Goal: Information Seeking & Learning: Learn about a topic

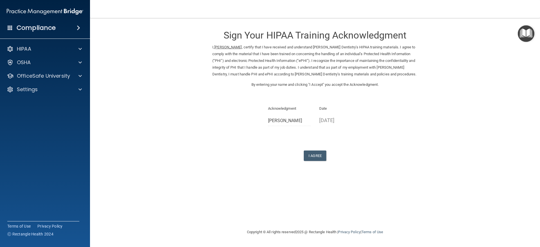
click at [59, 30] on div "Compliance" at bounding box center [45, 28] width 90 height 12
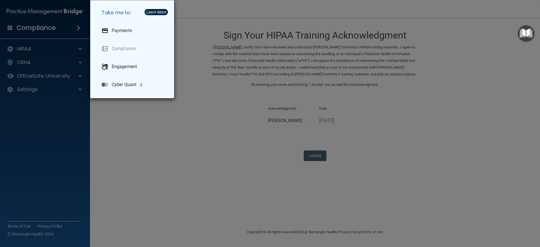
click at [56, 68] on div "Take me to: Payments Compliance Engagement Cyber Quant" at bounding box center [270, 123] width 540 height 247
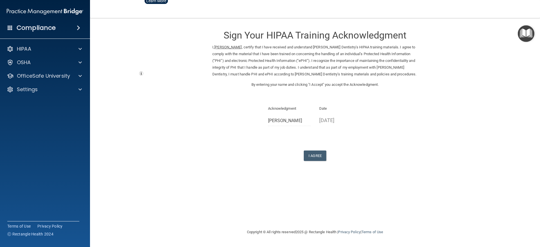
click at [57, 68] on div "HIPAA Documents and Policies Report an Incident Business Associates Emergency P…" at bounding box center [45, 70] width 90 height 59
click at [58, 66] on div "OSHA" at bounding box center [45, 62] width 90 height 11
click at [83, 62] on div at bounding box center [79, 62] width 14 height 7
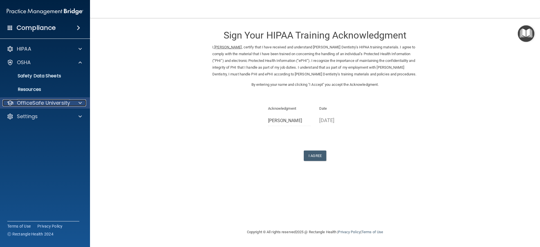
click at [82, 103] on div at bounding box center [79, 103] width 14 height 7
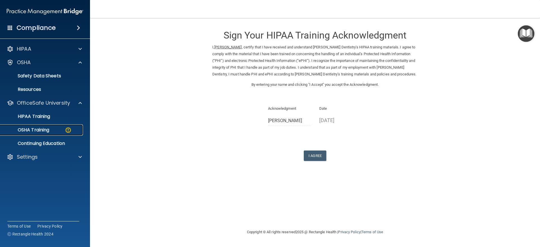
click at [61, 127] on link "OSHA Training" at bounding box center [38, 129] width 89 height 11
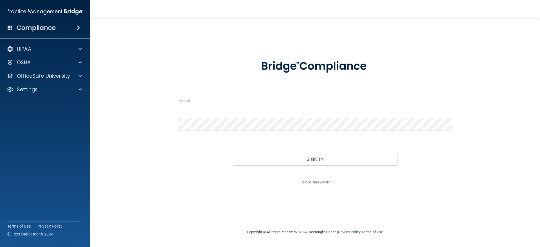
click at [192, 91] on form "Invalid email/password. You don't have permission to access that page. Sign In …" at bounding box center [315, 119] width 274 height 134
click at [193, 98] on input "email" at bounding box center [315, 101] width 274 height 13
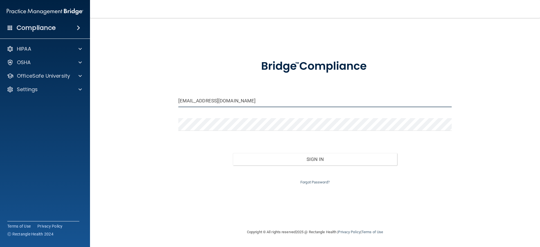
drag, startPoint x: 248, startPoint y: 101, endPoint x: 150, endPoint y: 105, distance: 98.6
click at [150, 105] on div "michellelcamp76@gmail.com Invalid email/password. You don't have permission to …" at bounding box center [315, 123] width 428 height 199
type input "a"
type input "Amyvazquez.0829@gmail.com"
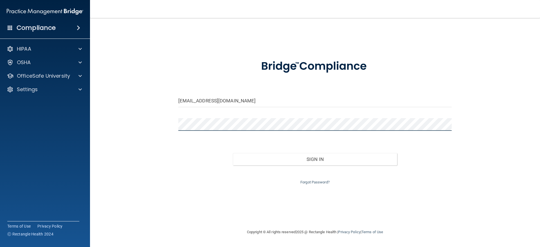
click at [233, 153] on button "Sign In" at bounding box center [315, 159] width 164 height 12
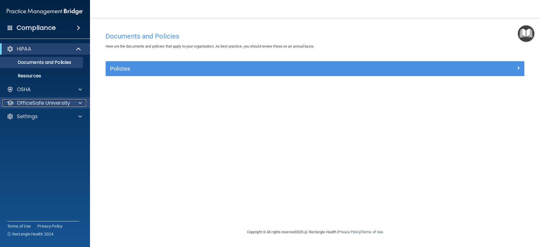
click at [71, 104] on div "OfficeSafe University" at bounding box center [38, 103] width 70 height 7
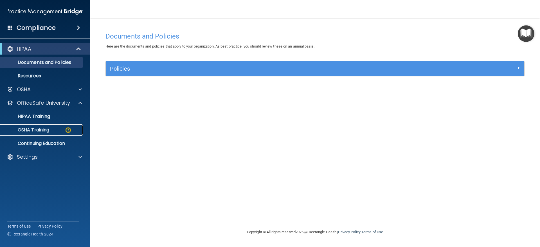
click at [68, 129] on img at bounding box center [68, 130] width 7 height 7
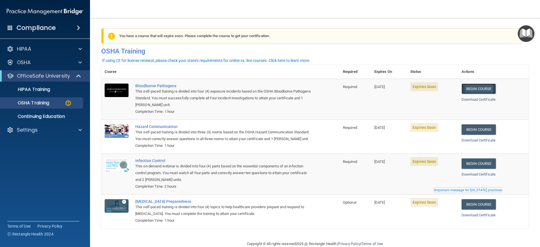
click at [490, 92] on link "Begin Course" at bounding box center [479, 89] width 34 height 10
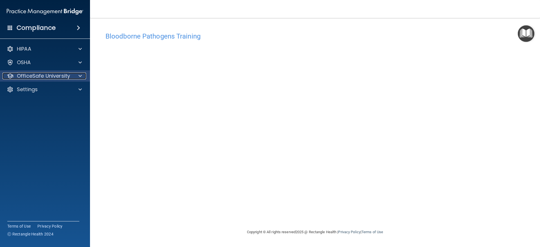
click at [82, 77] on div at bounding box center [79, 76] width 14 height 7
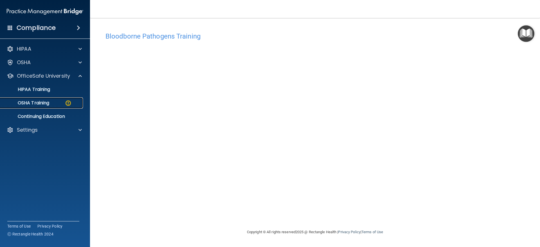
click at [60, 104] on div "OSHA Training" at bounding box center [42, 103] width 77 height 6
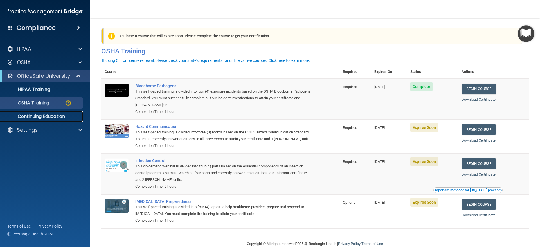
click at [51, 119] on p "Continuing Education" at bounding box center [42, 117] width 77 height 6
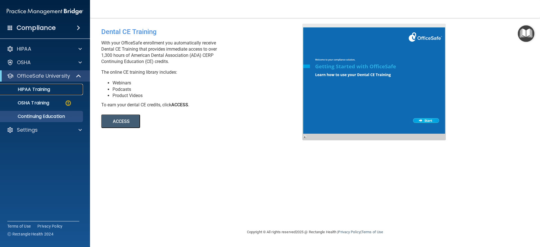
click at [59, 93] on link "HIPAA Training" at bounding box center [38, 89] width 89 height 11
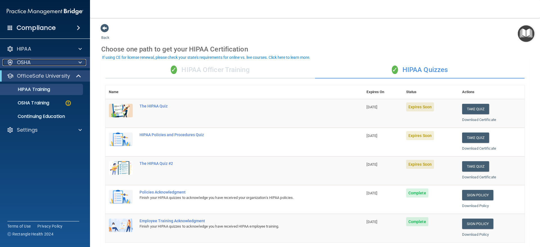
click at [80, 59] on span at bounding box center [79, 62] width 3 height 7
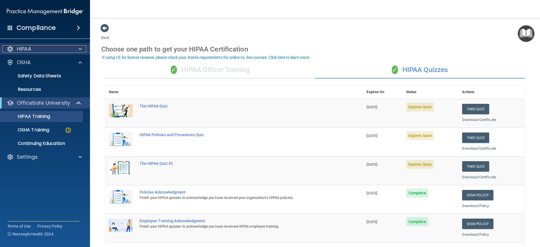
click at [78, 50] on span at bounding box center [79, 49] width 3 height 7
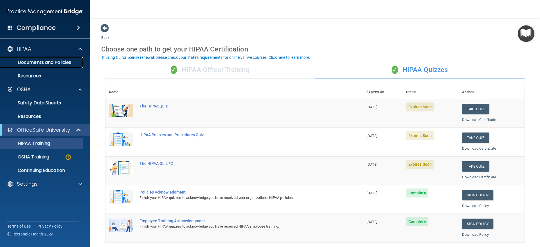
click at [67, 59] on link "Documents and Policies" at bounding box center [38, 62] width 89 height 11
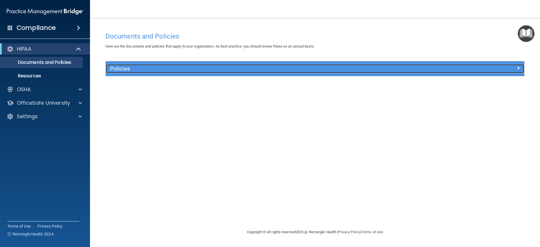
click at [116, 67] on h5 "Policies" at bounding box center [263, 69] width 306 height 6
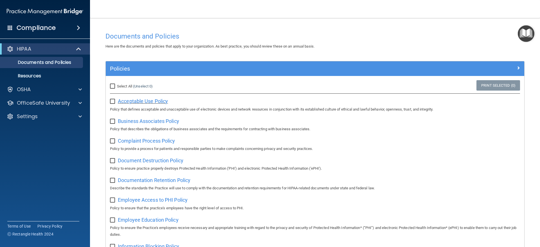
click at [123, 99] on span "Acceptable Use Policy" at bounding box center [143, 101] width 50 height 6
click at [75, 93] on div "OSHA" at bounding box center [45, 89] width 90 height 11
click at [78, 91] on div at bounding box center [79, 89] width 14 height 7
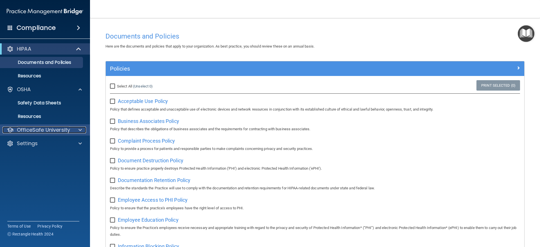
click at [79, 127] on span at bounding box center [79, 130] width 3 height 7
click at [48, 131] on p "OfficeSafe University" at bounding box center [43, 130] width 53 height 7
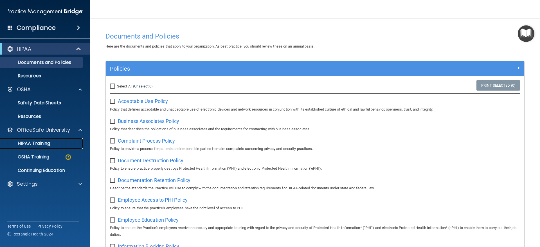
click at [42, 143] on p "HIPAA Training" at bounding box center [27, 144] width 46 height 6
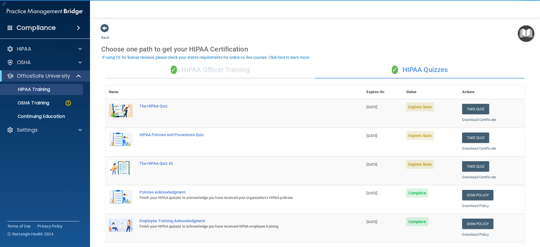
click at [223, 67] on div "✓ HIPAA Officer Training" at bounding box center [210, 70] width 210 height 17
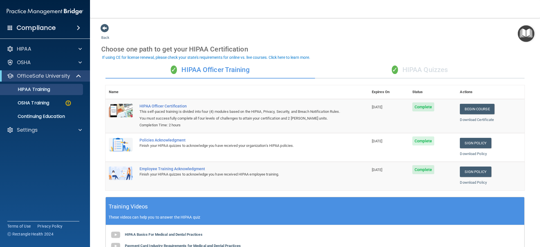
click at [409, 76] on div "✓ HIPAA Quizzes" at bounding box center [420, 70] width 210 height 17
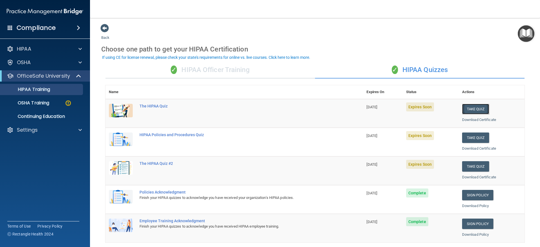
click at [475, 112] on button "Take Quiz" at bounding box center [475, 109] width 27 height 10
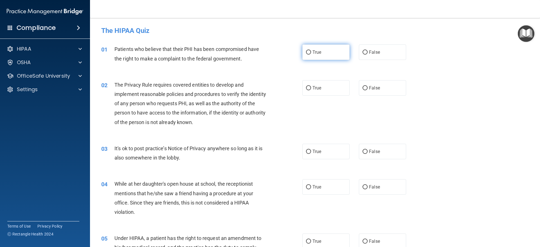
click at [326, 59] on label "True" at bounding box center [325, 51] width 47 height 15
click at [311, 55] on input "True" at bounding box center [308, 52] width 5 height 4
radio input "true"
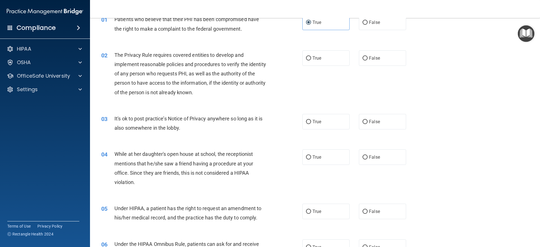
scroll to position [56, 0]
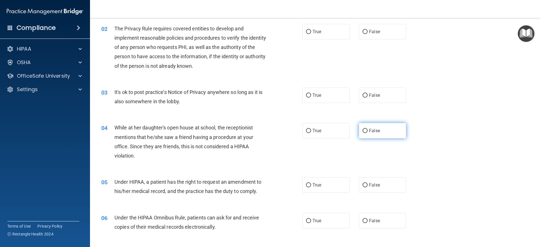
click at [378, 135] on label "False" at bounding box center [382, 130] width 47 height 15
click at [368, 133] on input "False" at bounding box center [365, 131] width 5 height 4
radio input "true"
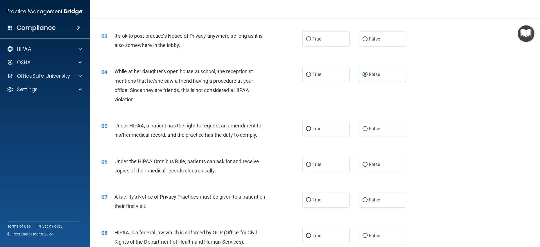
scroll to position [141, 0]
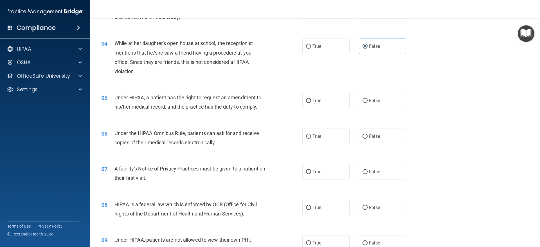
click at [332, 110] on div "05 Under HIPAA, a patient has the right to request an amendment to his/her medi…" at bounding box center [315, 103] width 436 height 35
click at [328, 108] on label "True" at bounding box center [325, 100] width 47 height 15
click at [311, 103] on input "True" at bounding box center [308, 101] width 5 height 4
radio input "true"
click at [326, 140] on label "True" at bounding box center [325, 136] width 47 height 15
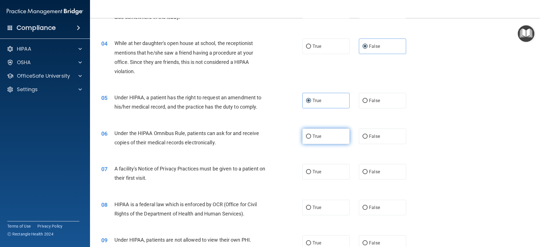
click at [311, 139] on input "True" at bounding box center [308, 136] width 5 height 4
radio input "true"
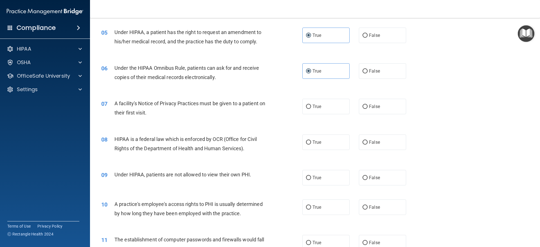
scroll to position [225, 0]
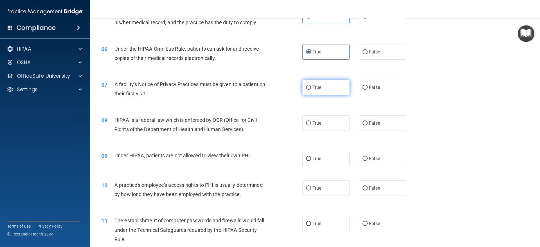
click at [318, 90] on label "True" at bounding box center [325, 87] width 47 height 15
click at [311, 90] on input "True" at bounding box center [308, 88] width 5 height 4
radio input "true"
click at [323, 120] on label "True" at bounding box center [325, 122] width 47 height 15
click at [311, 121] on input "True" at bounding box center [308, 123] width 5 height 4
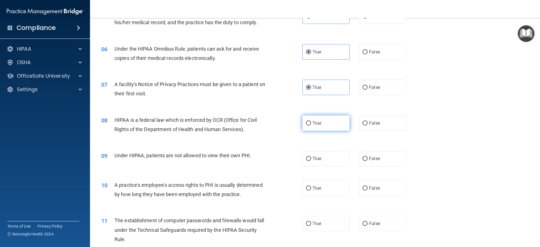
radio input "true"
click at [381, 154] on label "False" at bounding box center [382, 158] width 47 height 15
click at [368, 157] on input "False" at bounding box center [365, 159] width 5 height 4
radio input "true"
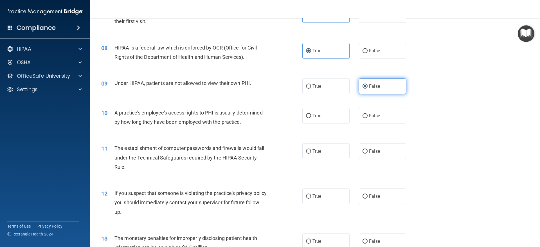
scroll to position [309, 0]
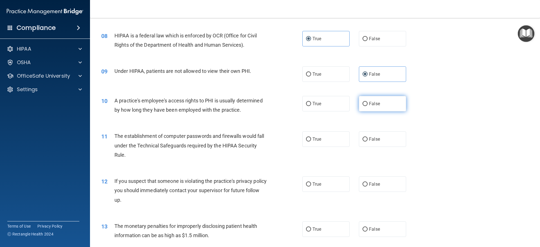
click at [363, 105] on input "False" at bounding box center [365, 104] width 5 height 4
radio input "true"
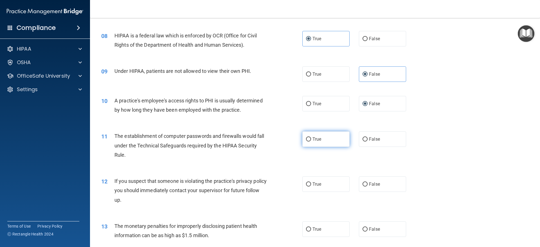
click at [324, 135] on label "True" at bounding box center [325, 138] width 47 height 15
click at [311, 137] on input "True" at bounding box center [308, 139] width 5 height 4
radio input "true"
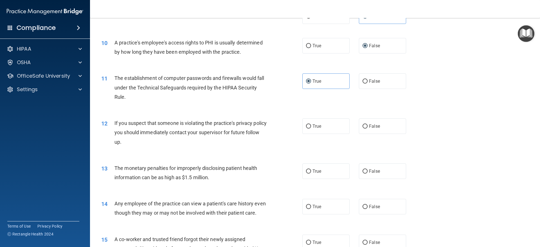
scroll to position [381, 0]
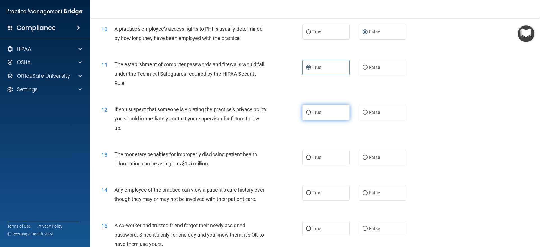
click at [325, 114] on label "True" at bounding box center [325, 112] width 47 height 15
click at [311, 114] on input "True" at bounding box center [308, 113] width 5 height 4
radio input "true"
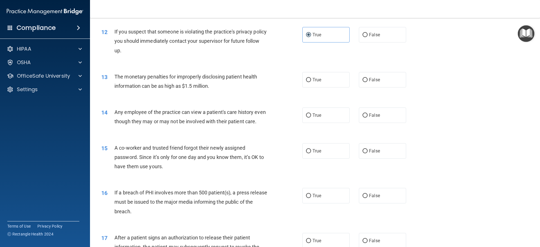
scroll to position [466, 0]
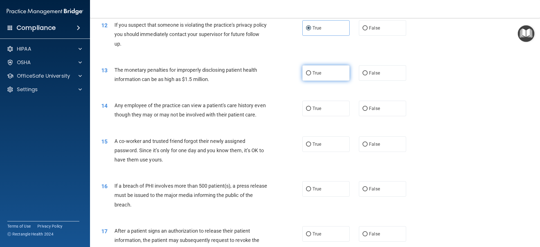
click at [324, 75] on label "True" at bounding box center [325, 72] width 47 height 15
click at [311, 75] on input "True" at bounding box center [308, 73] width 5 height 4
radio input "true"
click at [359, 110] on label "False" at bounding box center [382, 108] width 47 height 15
click at [363, 110] on input "False" at bounding box center [365, 109] width 5 height 4
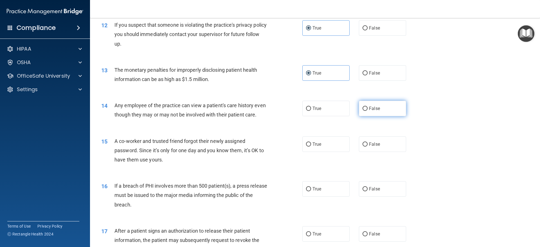
radio input "true"
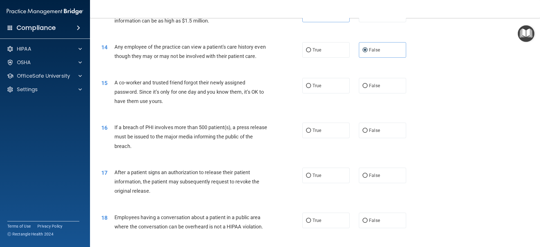
scroll to position [550, 0]
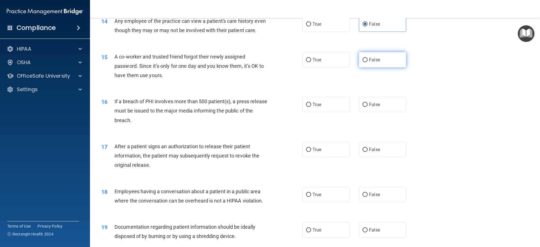
click at [373, 68] on label "False" at bounding box center [382, 59] width 47 height 15
click at [368, 62] on input "False" at bounding box center [365, 60] width 5 height 4
radio input "true"
click at [333, 111] on label "True" at bounding box center [325, 104] width 47 height 15
click at [311, 107] on input "True" at bounding box center [308, 105] width 5 height 4
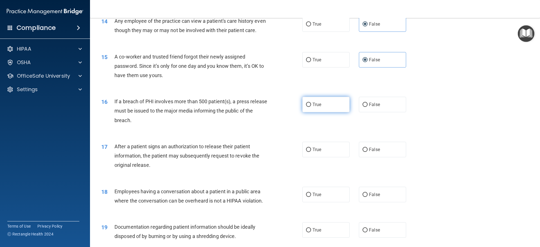
radio input "true"
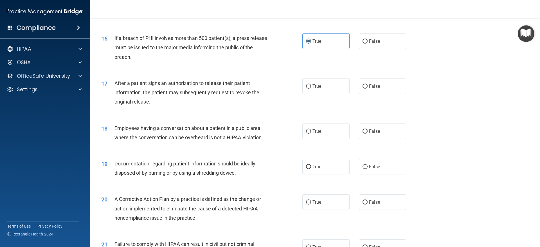
scroll to position [634, 0]
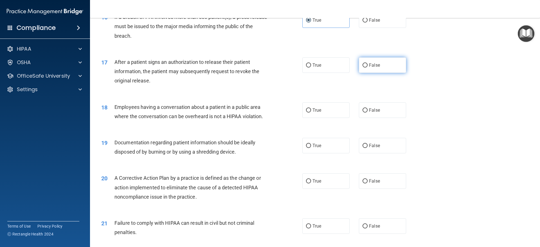
click at [367, 73] on label "False" at bounding box center [382, 64] width 47 height 15
click at [367, 68] on input "False" at bounding box center [365, 65] width 5 height 4
radio input "true"
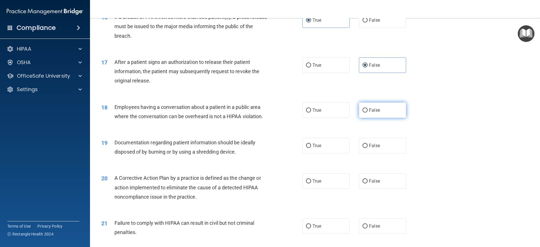
click at [363, 113] on input "False" at bounding box center [365, 110] width 5 height 4
radio input "true"
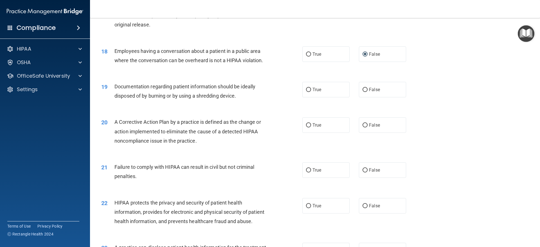
scroll to position [691, 0]
click at [324, 97] on label "True" at bounding box center [325, 89] width 47 height 15
click at [311, 92] on input "True" at bounding box center [308, 89] width 5 height 4
radio input "true"
click at [320, 133] on label "True" at bounding box center [325, 124] width 47 height 15
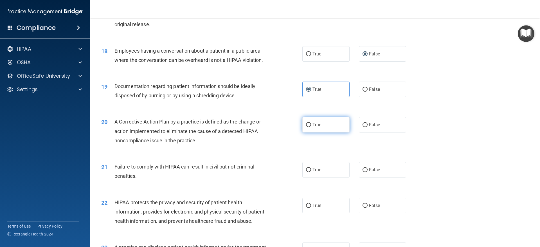
click at [311, 127] on input "True" at bounding box center [308, 125] width 5 height 4
radio input "true"
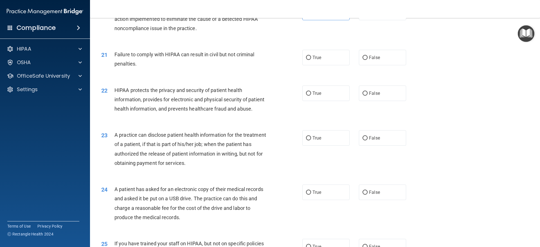
scroll to position [803, 0]
click at [364, 60] on input "False" at bounding box center [365, 57] width 5 height 4
radio input "true"
drag, startPoint x: 325, startPoint y: 100, endPoint x: 321, endPoint y: 110, distance: 10.6
click at [322, 101] on label "True" at bounding box center [325, 92] width 47 height 15
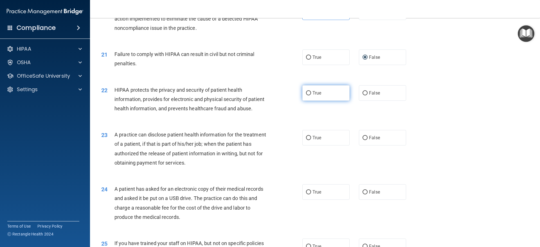
click at [311, 95] on input "True" at bounding box center [308, 93] width 5 height 4
radio input "true"
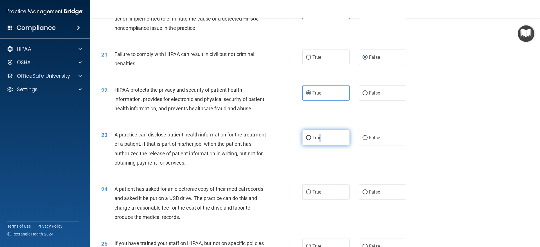
drag, startPoint x: 317, startPoint y: 161, endPoint x: 321, endPoint y: 159, distance: 4.3
click at [321, 145] on label "True" at bounding box center [325, 137] width 47 height 15
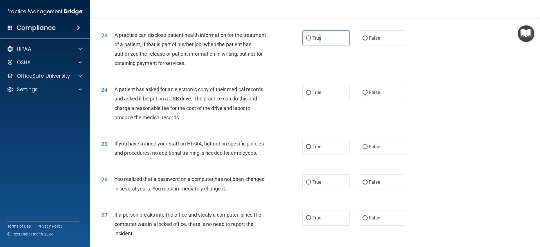
scroll to position [916, 0]
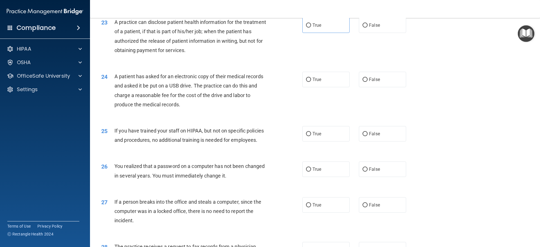
click at [347, 65] on div "23 A practice can disclose patient health information for the treatment of a pa…" at bounding box center [315, 37] width 436 height 54
click at [324, 33] on label "True" at bounding box center [325, 24] width 47 height 15
click at [311, 28] on input "True" at bounding box center [308, 25] width 5 height 4
radio input "true"
click at [373, 82] on span "False" at bounding box center [374, 79] width 11 height 5
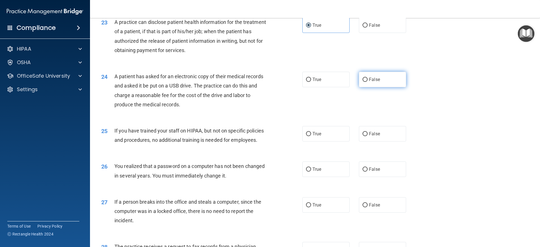
click at [368, 82] on input "False" at bounding box center [365, 80] width 5 height 4
radio input "true"
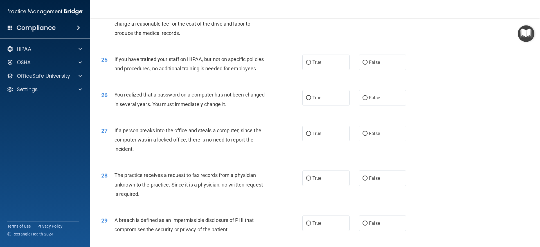
scroll to position [1000, 0]
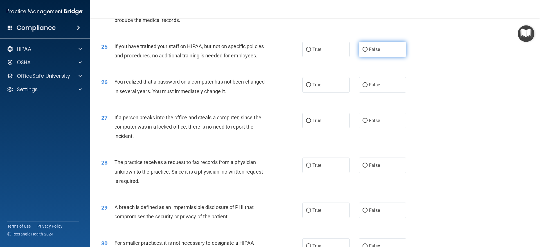
click at [368, 57] on label "False" at bounding box center [382, 49] width 47 height 15
click at [368, 52] on input "False" at bounding box center [365, 50] width 5 height 4
radio input "true"
click at [336, 93] on label "True" at bounding box center [325, 84] width 47 height 15
click at [311, 87] on input "True" at bounding box center [308, 85] width 5 height 4
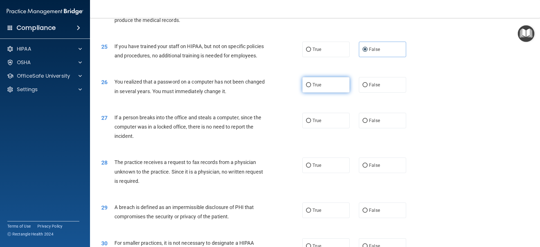
radio input "true"
click at [372, 123] on span "False" at bounding box center [374, 120] width 11 height 5
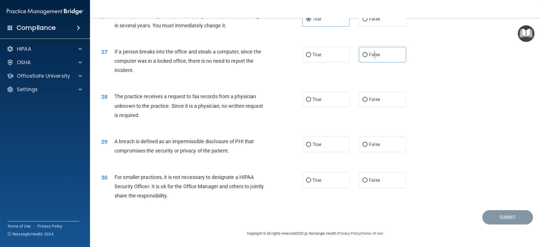
scroll to position [1084, 0]
click at [359, 98] on label "False" at bounding box center [382, 99] width 47 height 15
click at [363, 98] on input "False" at bounding box center [365, 100] width 5 height 4
radio input "true"
click at [330, 142] on label "True" at bounding box center [325, 144] width 47 height 15
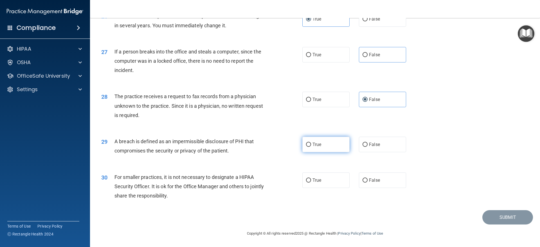
click at [311, 143] on input "True" at bounding box center [308, 145] width 5 height 4
radio input "true"
click at [365, 175] on label "False" at bounding box center [382, 179] width 47 height 15
click at [365, 178] on input "False" at bounding box center [365, 180] width 5 height 4
radio input "true"
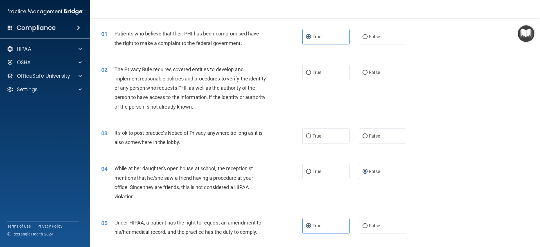
scroll to position [0, 0]
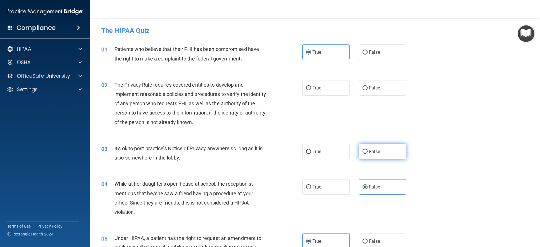
click at [371, 156] on label "False" at bounding box center [382, 151] width 47 height 15
click at [368, 154] on input "False" at bounding box center [365, 152] width 5 height 4
radio input "true"
click at [328, 91] on label "True" at bounding box center [325, 87] width 47 height 15
click at [311, 90] on input "True" at bounding box center [308, 88] width 5 height 4
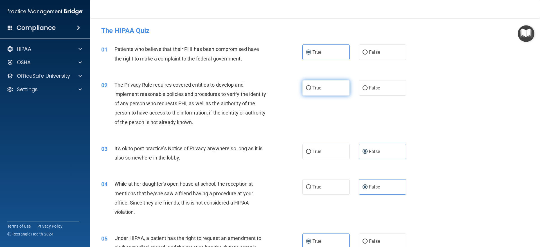
radio input "true"
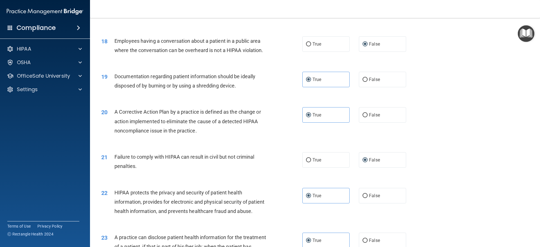
scroll to position [691, 0]
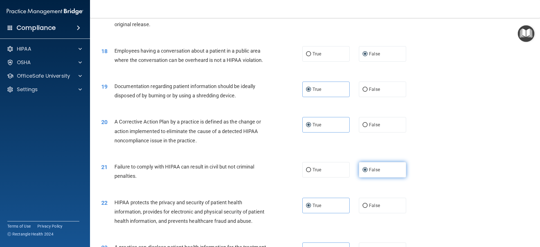
click at [387, 177] on label "False" at bounding box center [382, 169] width 47 height 15
click at [368, 172] on input "False" at bounding box center [365, 170] width 5 height 4
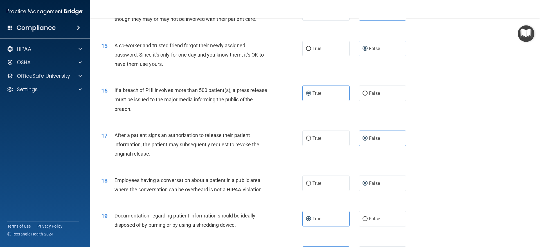
scroll to position [550, 0]
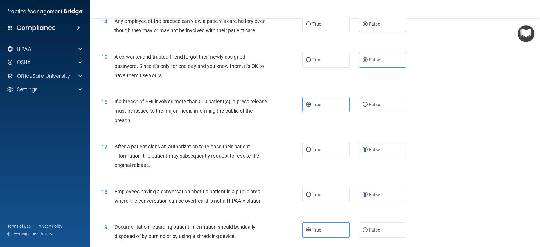
click at [399, 196] on div "18 Employees having a conversation about a patient in a public area where the c…" at bounding box center [315, 197] width 436 height 35
click at [396, 198] on label "False" at bounding box center [382, 194] width 47 height 15
click at [368, 197] on input "False" at bounding box center [365, 195] width 5 height 4
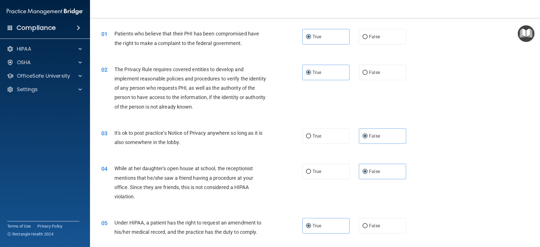
scroll to position [0, 0]
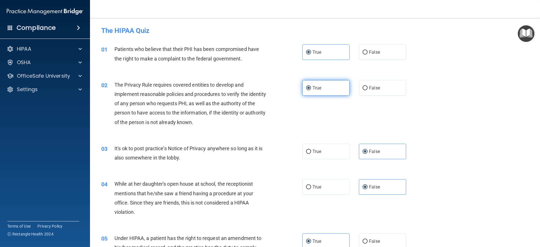
click at [333, 93] on label "True" at bounding box center [325, 87] width 47 height 15
click at [311, 90] on input "True" at bounding box center [308, 88] width 5 height 4
click at [325, 47] on label "True" at bounding box center [325, 51] width 47 height 15
click at [311, 50] on input "True" at bounding box center [308, 52] width 5 height 4
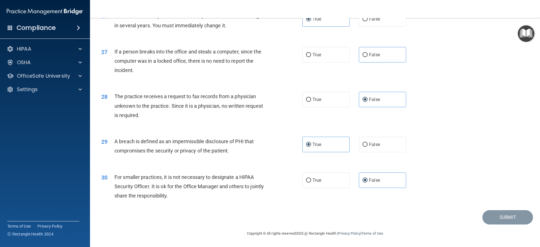
scroll to position [1084, 0]
click at [403, 178] on div "True False" at bounding box center [358, 179] width 113 height 15
click at [396, 179] on label "False" at bounding box center [382, 179] width 47 height 15
click at [368, 179] on input "False" at bounding box center [365, 180] width 5 height 4
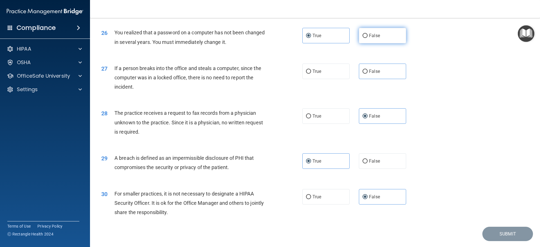
scroll to position [1028, 0]
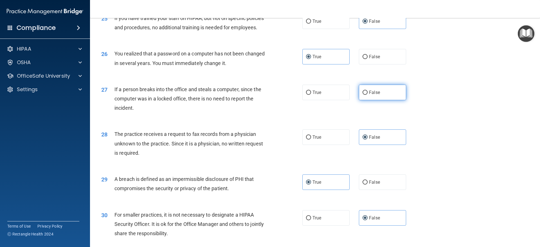
click at [391, 100] on label "False" at bounding box center [382, 92] width 47 height 15
click at [368, 95] on input "False" at bounding box center [365, 93] width 5 height 4
radio input "true"
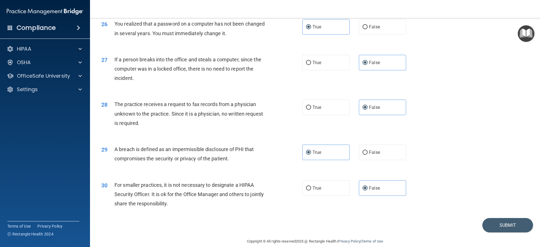
scroll to position [1084, 0]
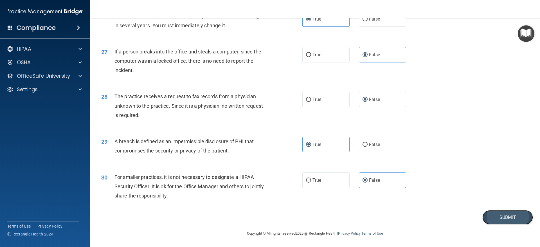
click at [500, 214] on button "Submit" at bounding box center [507, 217] width 51 height 14
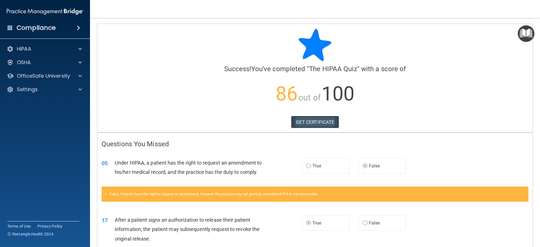
click at [328, 123] on link "GET CERTIFICATE" at bounding box center [315, 122] width 48 height 12
click at [79, 59] on div "OSHA" at bounding box center [45, 62] width 90 height 11
click at [78, 52] on div at bounding box center [79, 49] width 14 height 7
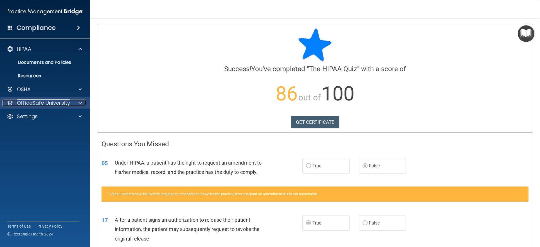
click at [74, 100] on div at bounding box center [79, 103] width 14 height 7
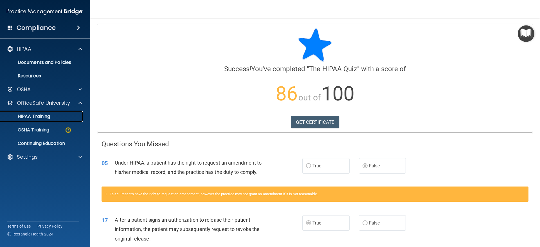
click at [57, 120] on link "HIPAA Training" at bounding box center [38, 116] width 89 height 11
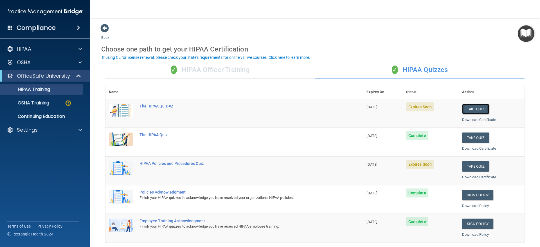
click at [462, 107] on button "Take Quiz" at bounding box center [475, 109] width 27 height 10
